Goal: Check status

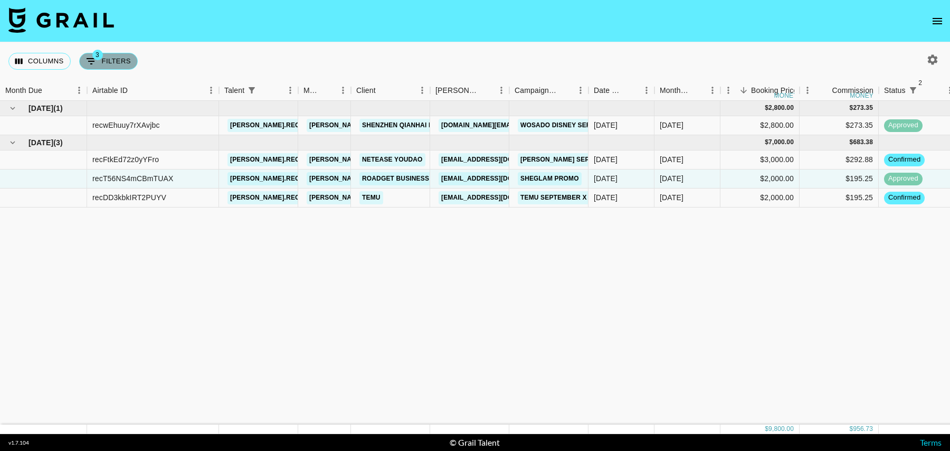
click at [102, 59] on button "3 Filters" at bounding box center [108, 61] width 59 height 17
select select "status"
select select "isNotAnyOf"
select select "status"
select select "isNotAnyOf"
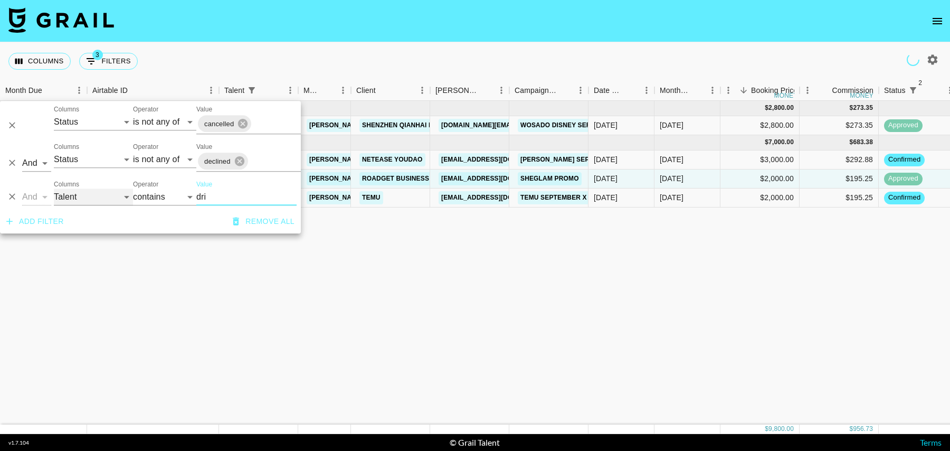
click at [77, 196] on select "Grail Platform ID Airtable ID Talent Manager Client [PERSON_NAME] Campaign (Typ…" at bounding box center [93, 196] width 79 height 17
select select "status"
click at [54, 188] on select "Grail Platform ID Airtable ID Talent Manager Client [PERSON_NAME] Campaign (Typ…" at bounding box center [93, 196] width 79 height 17
select select "is"
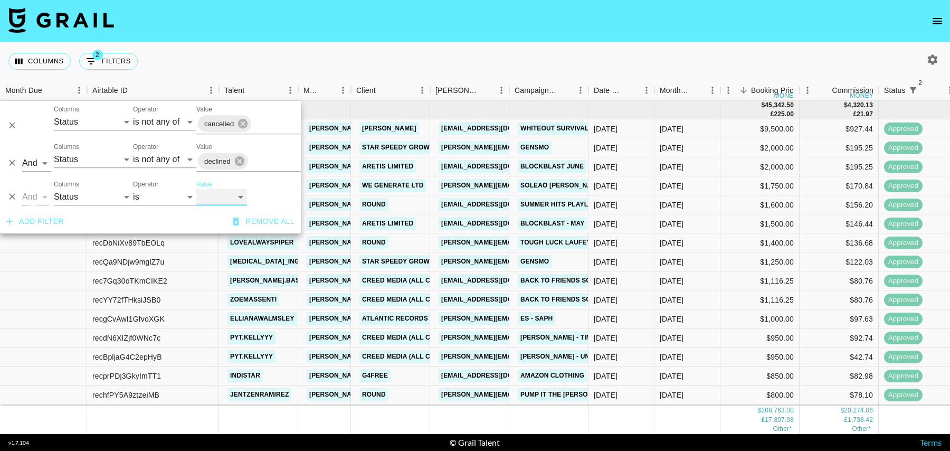
click at [220, 202] on select "confirmed declined draft posted approved cancelled badDebt" at bounding box center [221, 196] width 51 height 17
select select "approved"
click at [196, 188] on select "confirmed declined draft posted approved cancelled badDebt" at bounding box center [221, 196] width 51 height 17
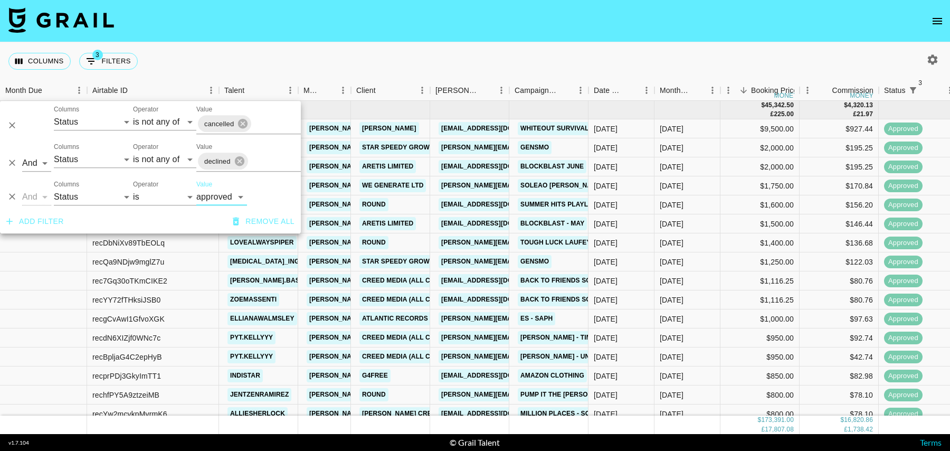
click at [412, 47] on div "Columns 3 Filters + Booking" at bounding box center [475, 61] width 950 height 38
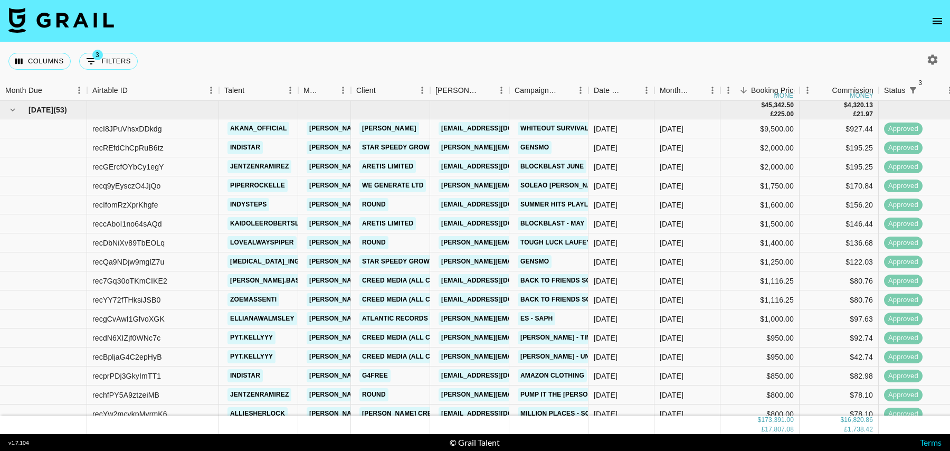
click at [930, 57] on icon "button" at bounding box center [933, 59] width 10 height 10
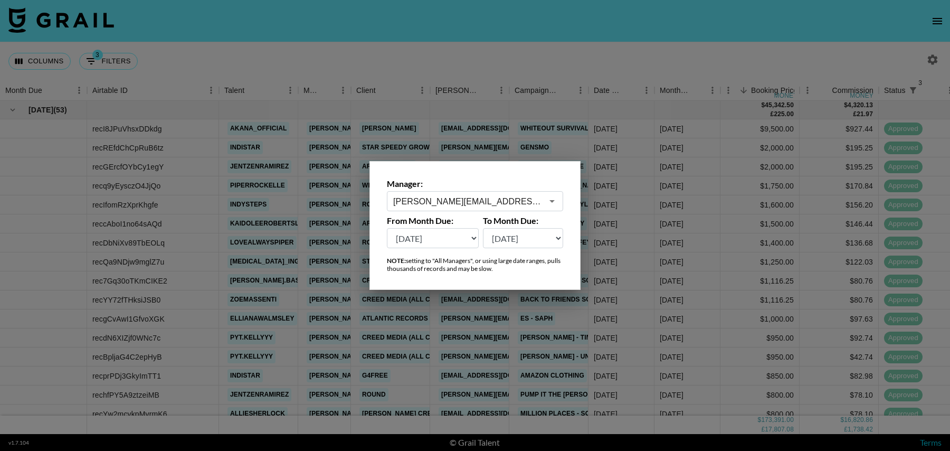
click at [411, 239] on select "[DATE] Aug '[DATE] Jun '[DATE] Apr '[DATE] Feb '[DATE] Dec '[DATE] Oct '[DATE] …" at bounding box center [433, 238] width 92 height 20
select select "[DATE]"
click at [387, 228] on select "[DATE] Aug '[DATE] Jun '[DATE] Apr '[DATE] Feb '[DATE] Dec '[DATE] Oct '[DATE] …" at bounding box center [433, 238] width 92 height 20
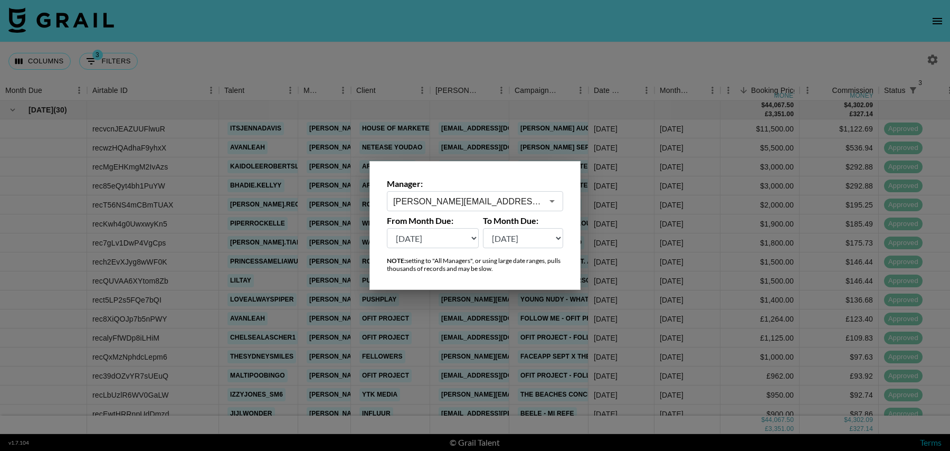
click at [621, 52] on div at bounding box center [475, 225] width 950 height 451
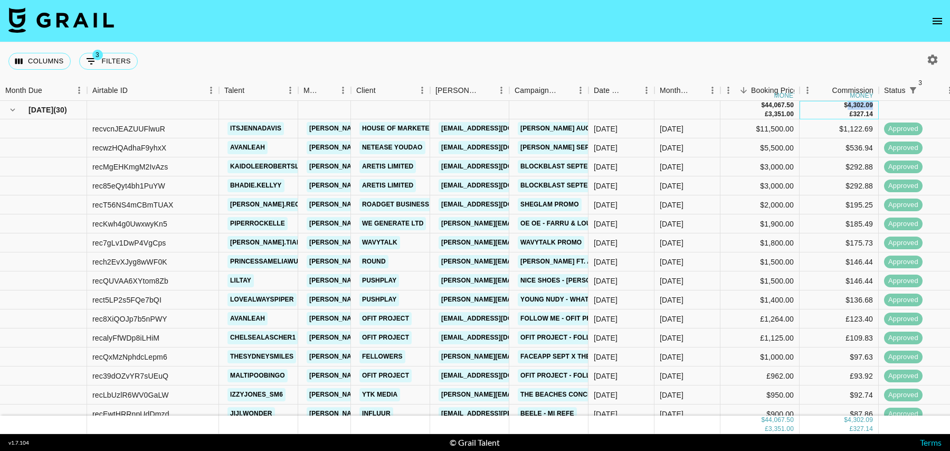
drag, startPoint x: 849, startPoint y: 103, endPoint x: 874, endPoint y: 103, distance: 25.3
click at [874, 103] on div "$ 4,302.09 £ 327.14" at bounding box center [839, 110] width 79 height 18
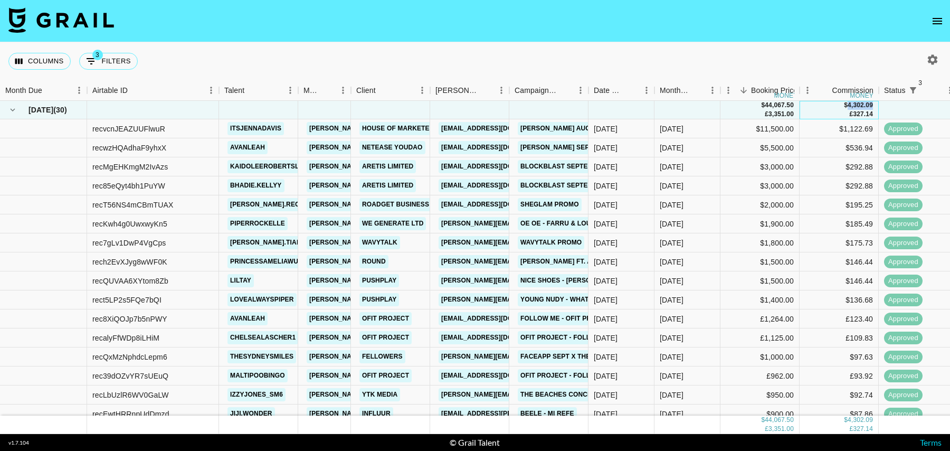
copy div "4,302.09"
